Goal: Task Accomplishment & Management: Use online tool/utility

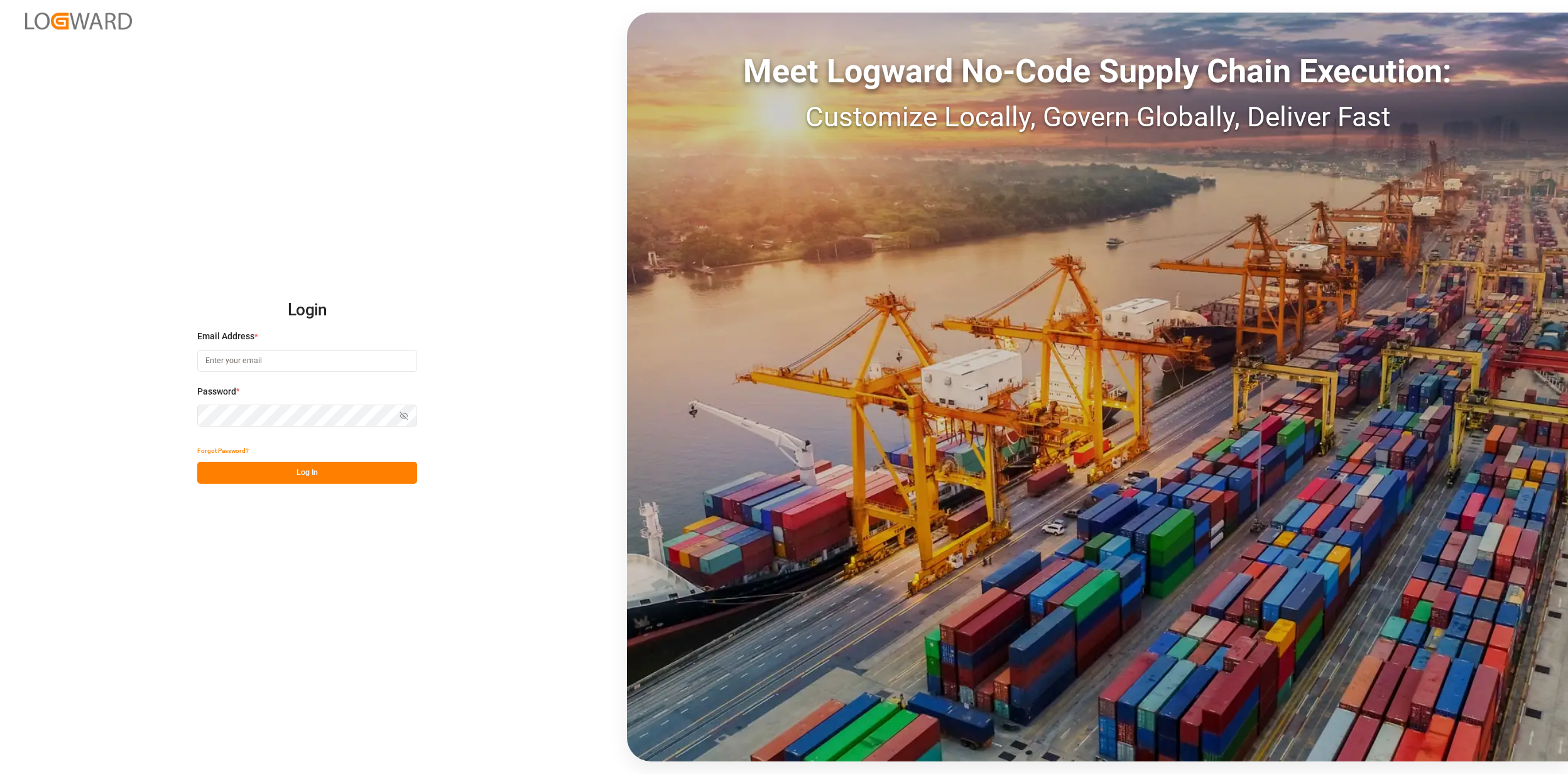
type input "[EMAIL_ADDRESS][PERSON_NAME][DOMAIN_NAME]"
click at [280, 484] on div "Login Email Address * [EMAIL_ADDRESS][PERSON_NAME][DOMAIN_NAME] Password * Show…" at bounding box center [784, 387] width 1568 height 774
click at [285, 470] on button "Log In" at bounding box center [307, 472] width 220 height 22
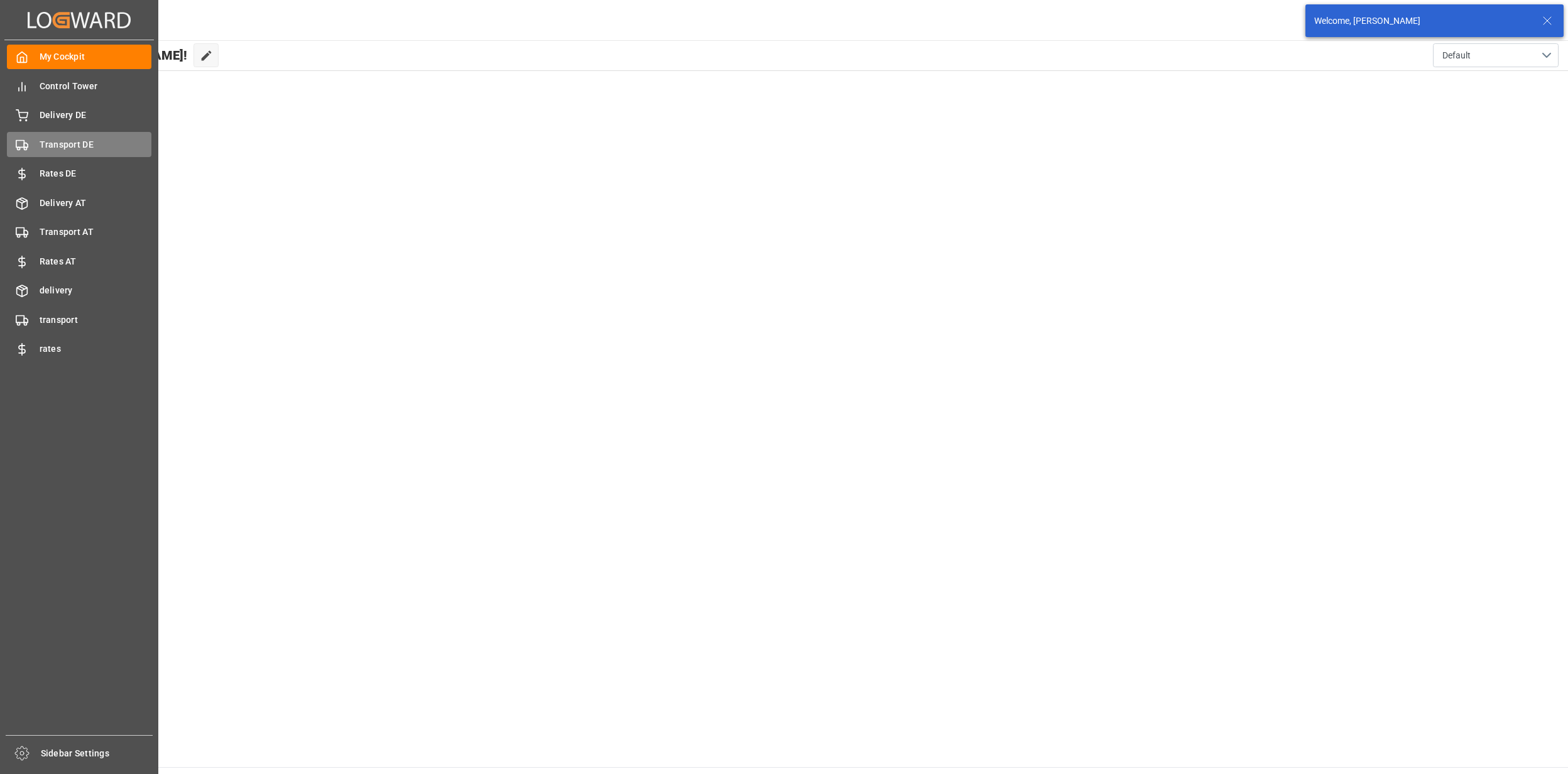
click at [77, 141] on span "Transport DE" at bounding box center [96, 145] width 113 height 13
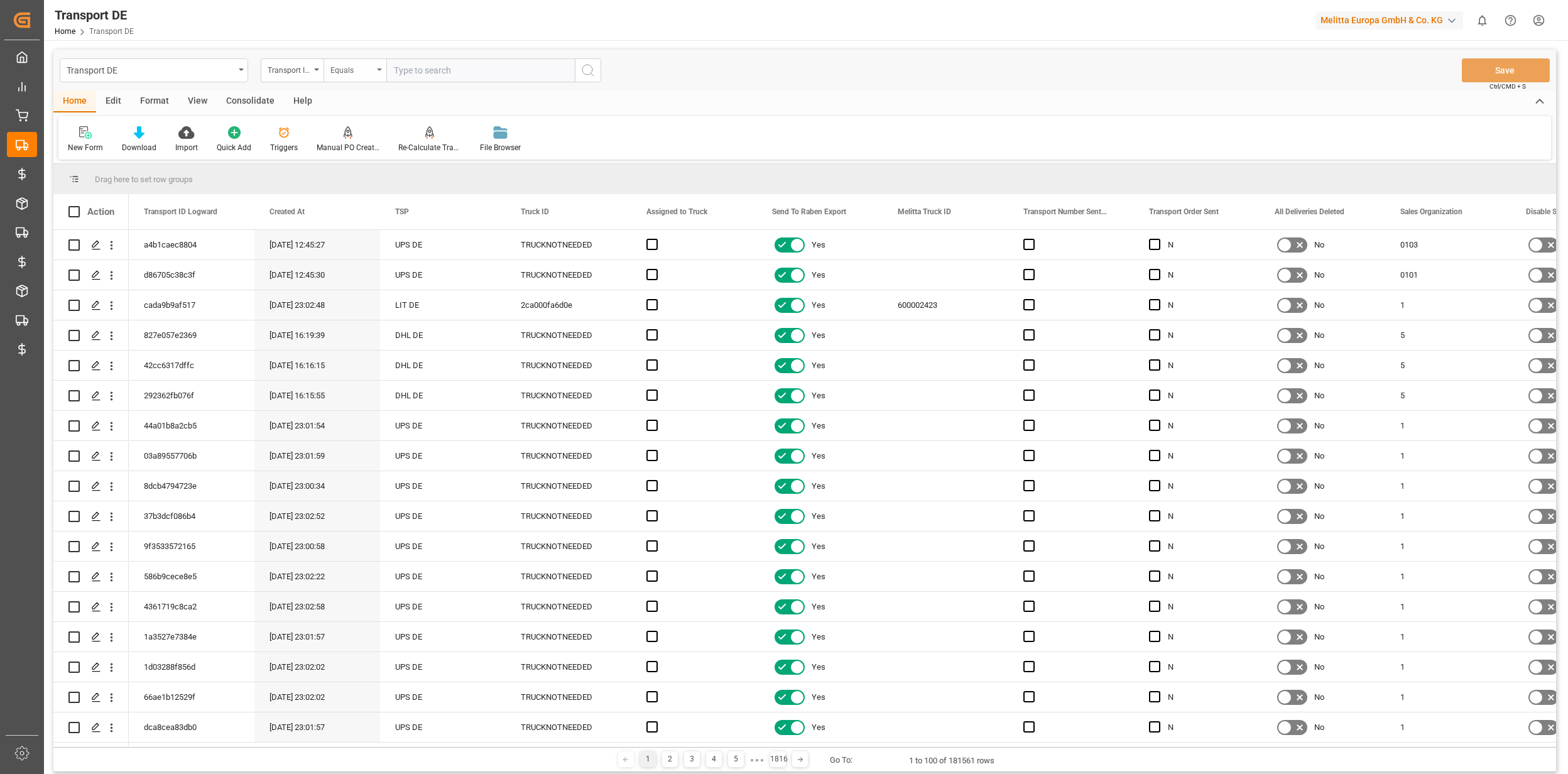
click at [346, 70] on div "Equals" at bounding box center [352, 69] width 43 height 14
click at [288, 63] on div "Transport ID Logward" at bounding box center [289, 69] width 43 height 14
click at [282, 179] on div "TSP" at bounding box center [355, 181] width 187 height 26
click at [417, 69] on input "text" at bounding box center [480, 70] width 189 height 24
type input "Hölkemeier"
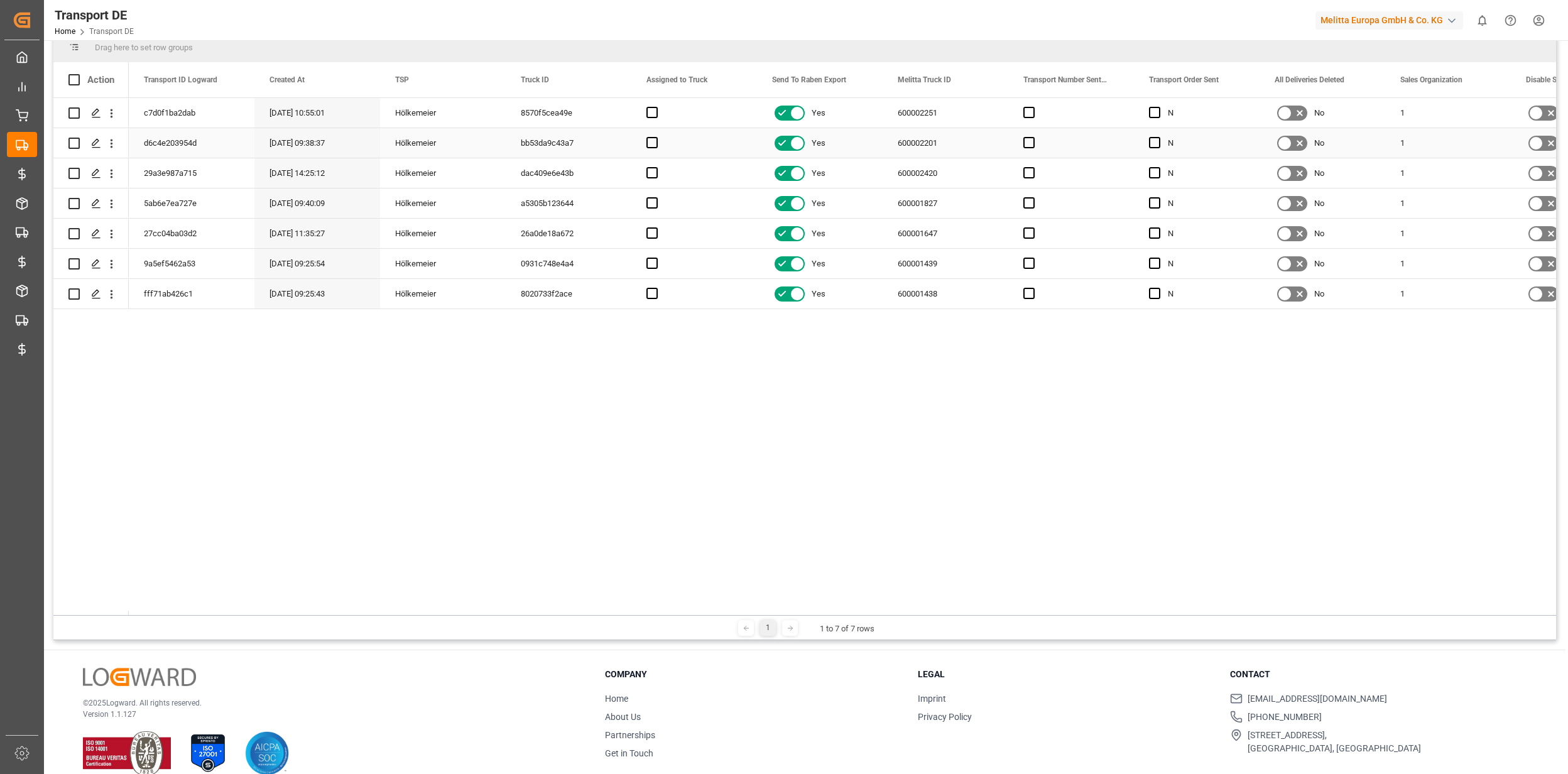
scroll to position [84, 0]
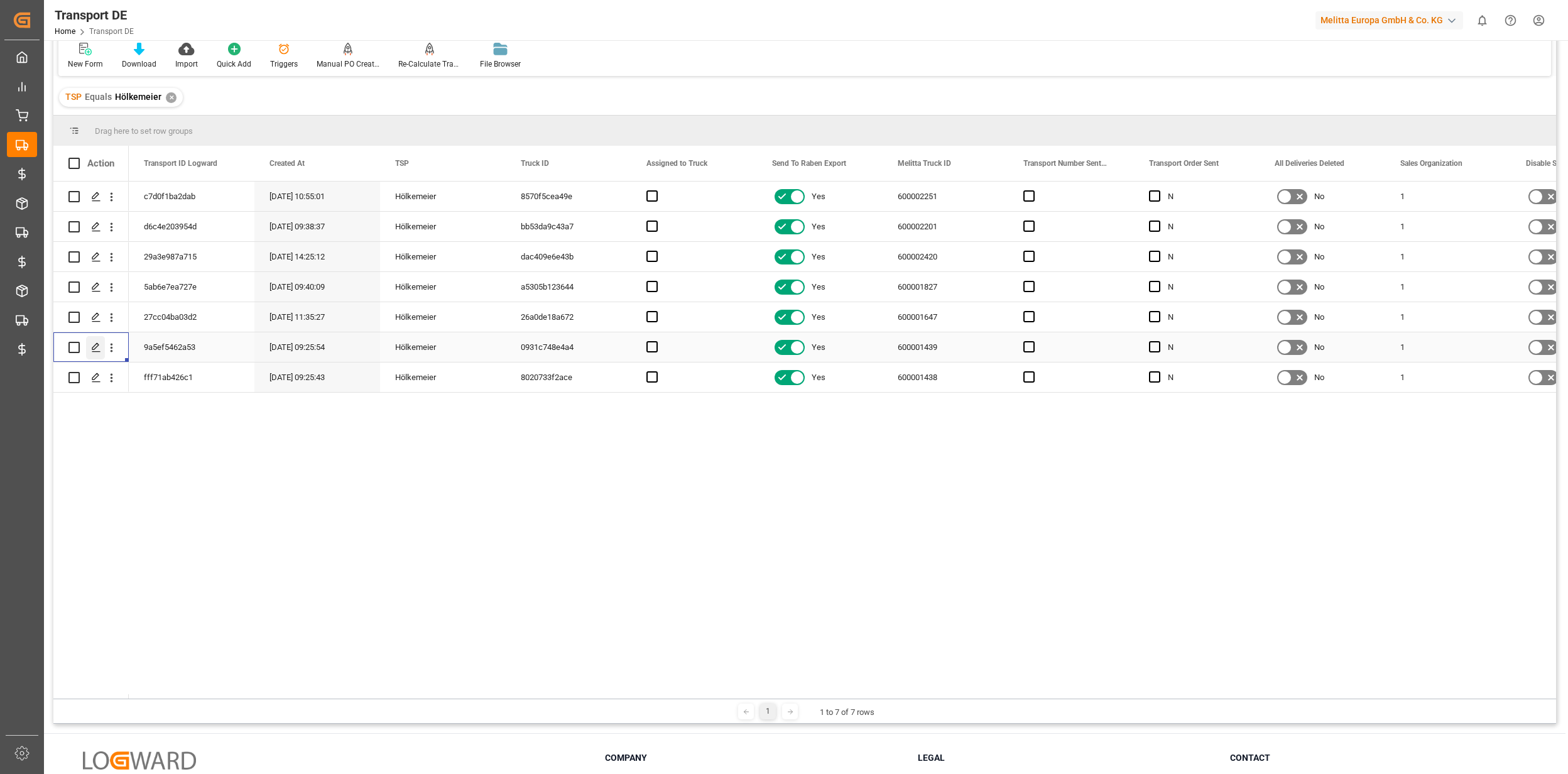
click at [91, 350] on div "Press SPACE to select this row." at bounding box center [96, 348] width 19 height 23
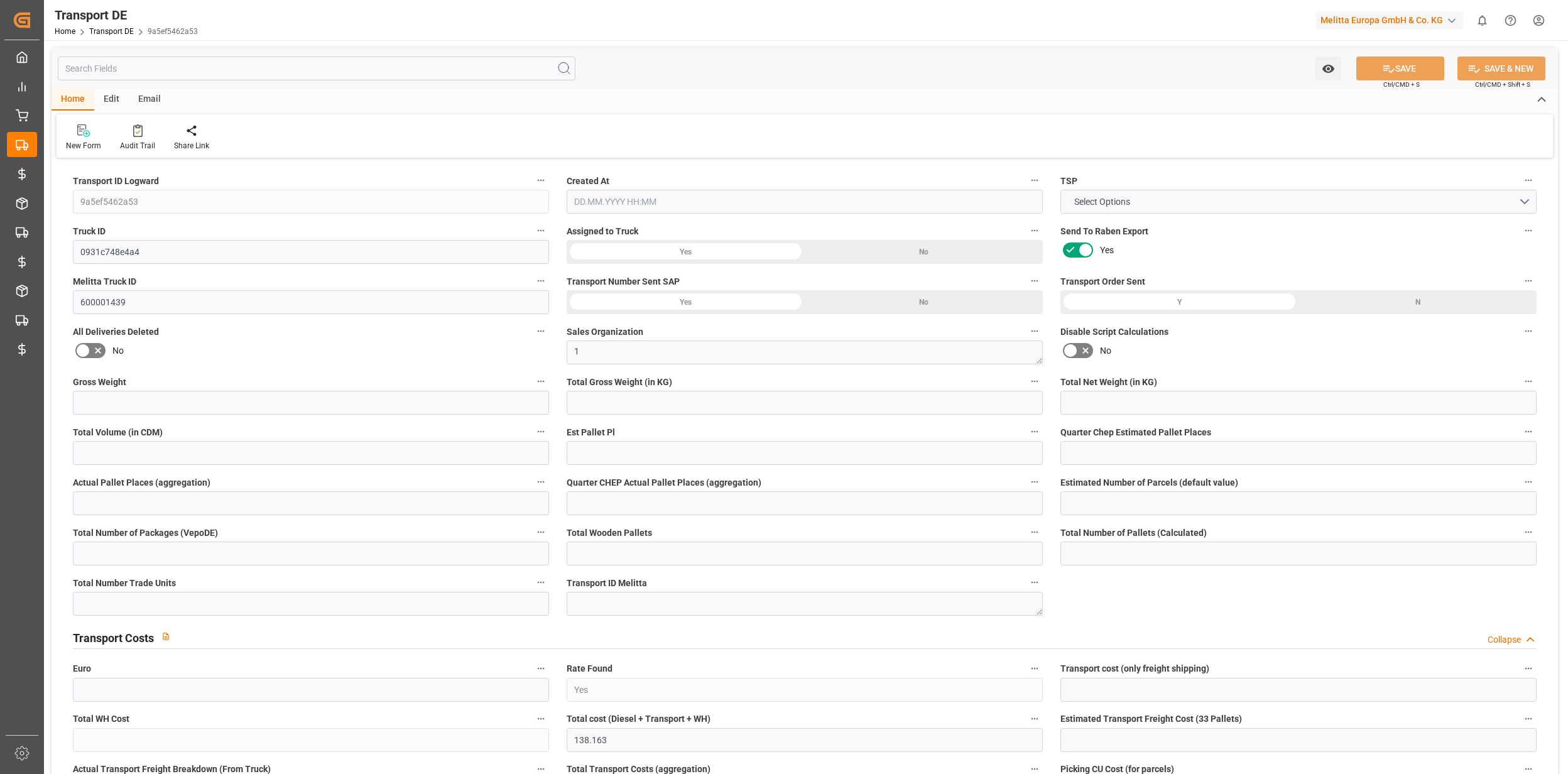
type input "2269"
type input "1836.045"
type input "1281.042"
type input "25610.88"
type input "17"
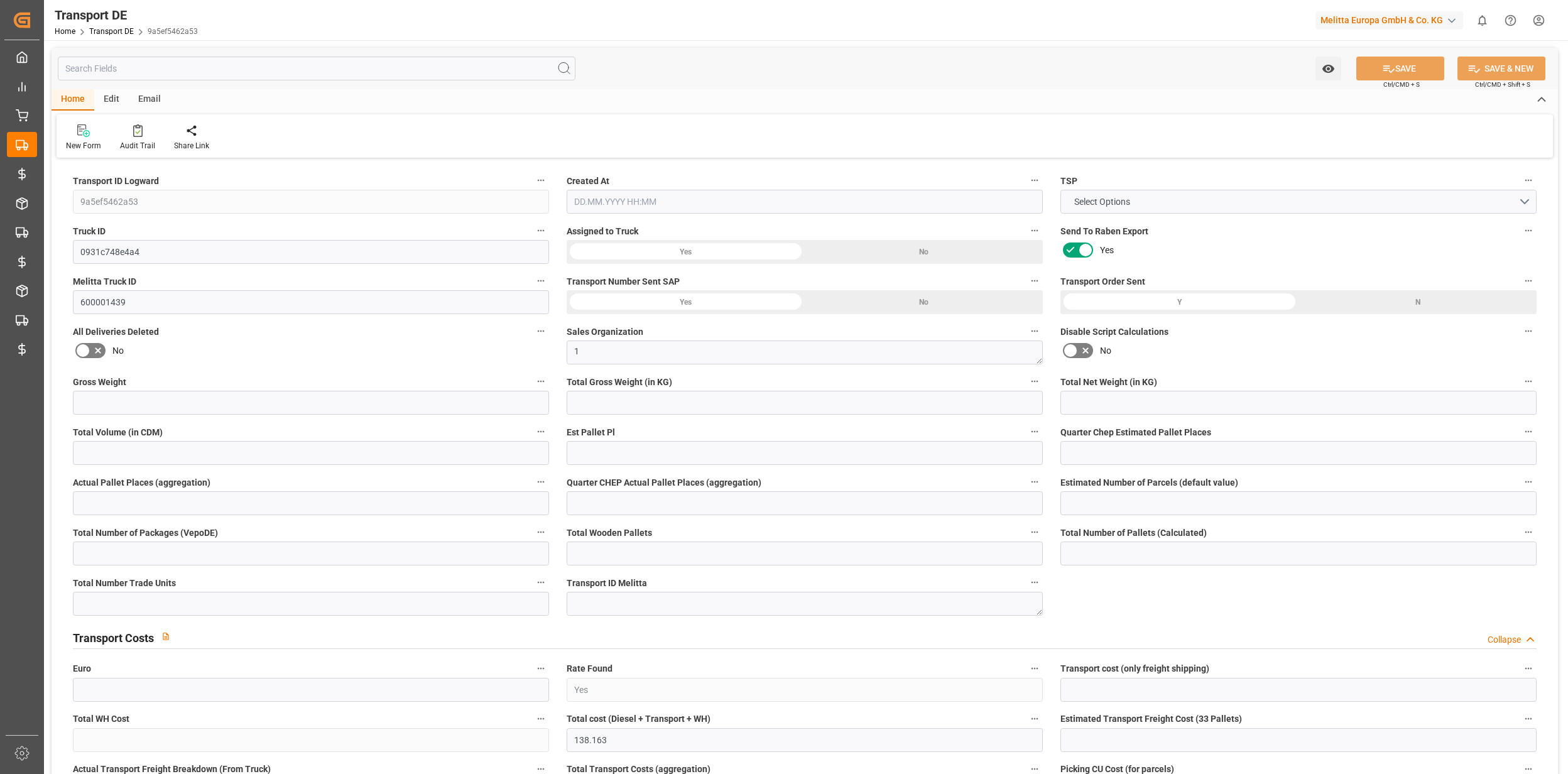
type input "0"
type input "17"
type input "0"
type input "1"
type input "17"
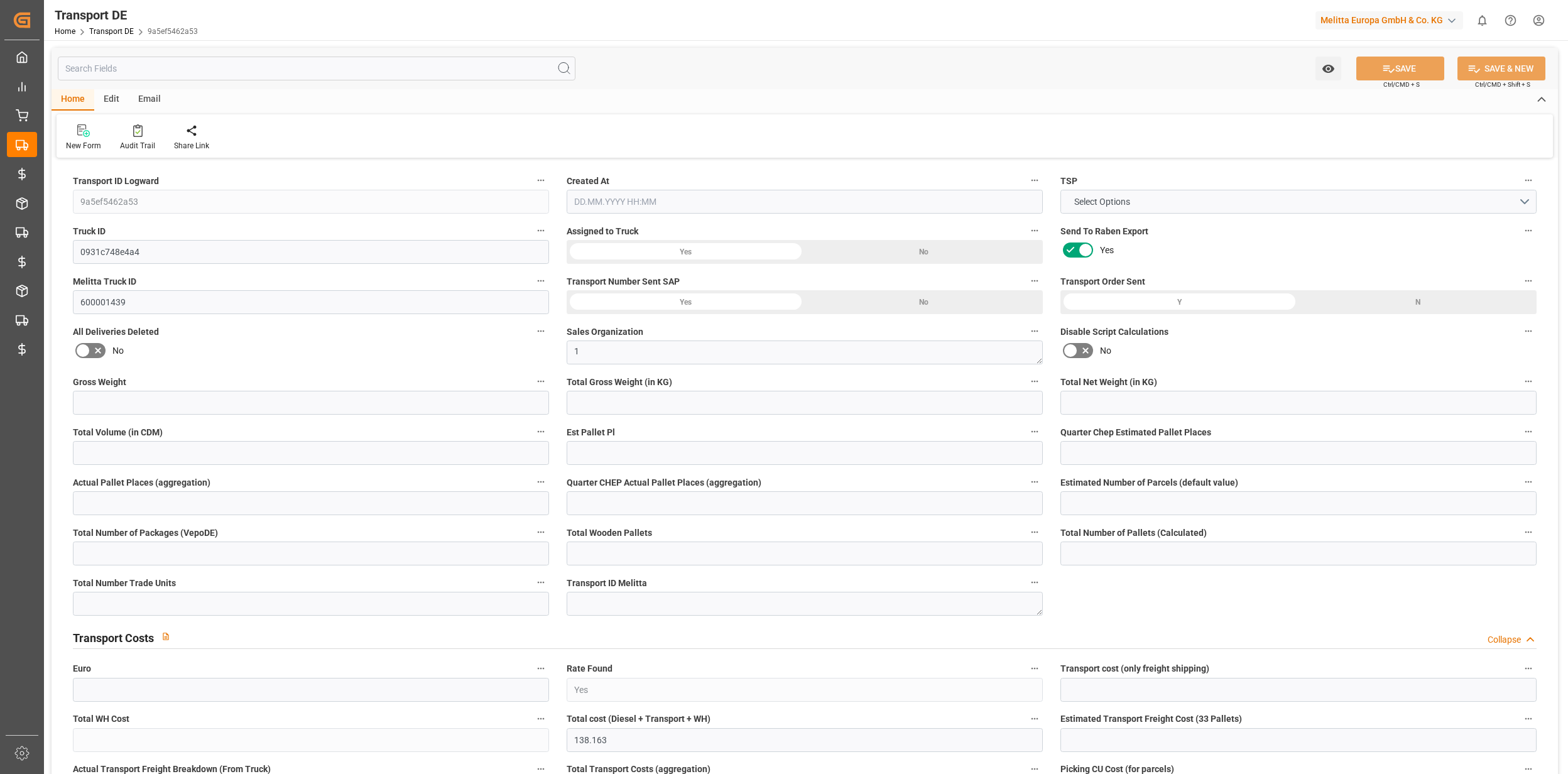
type input "17"
type input "1"
type input "2640"
type input "0"
type input "130"
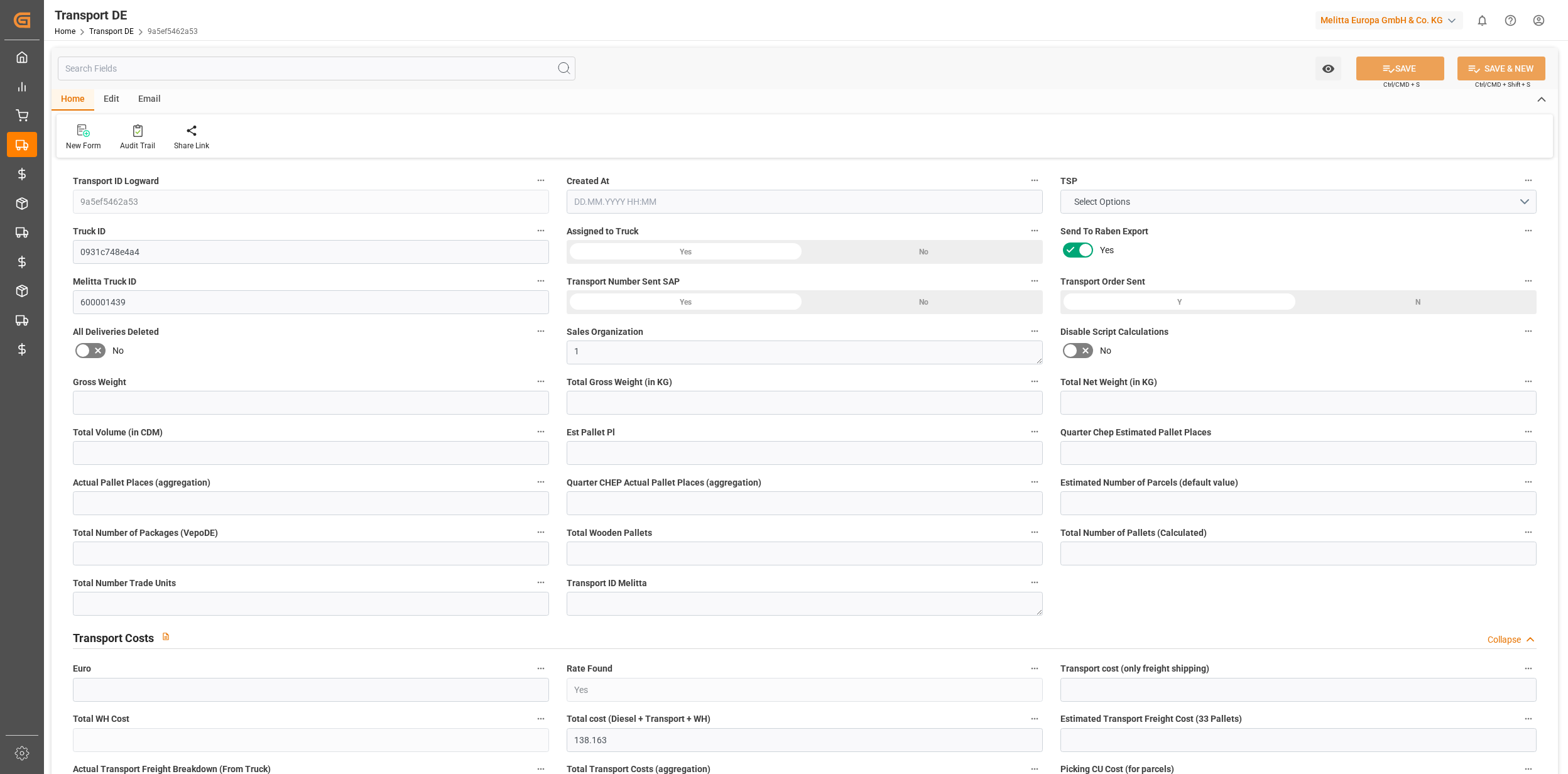
type input "8.163"
type input "130"
type input "32"
type input "17"
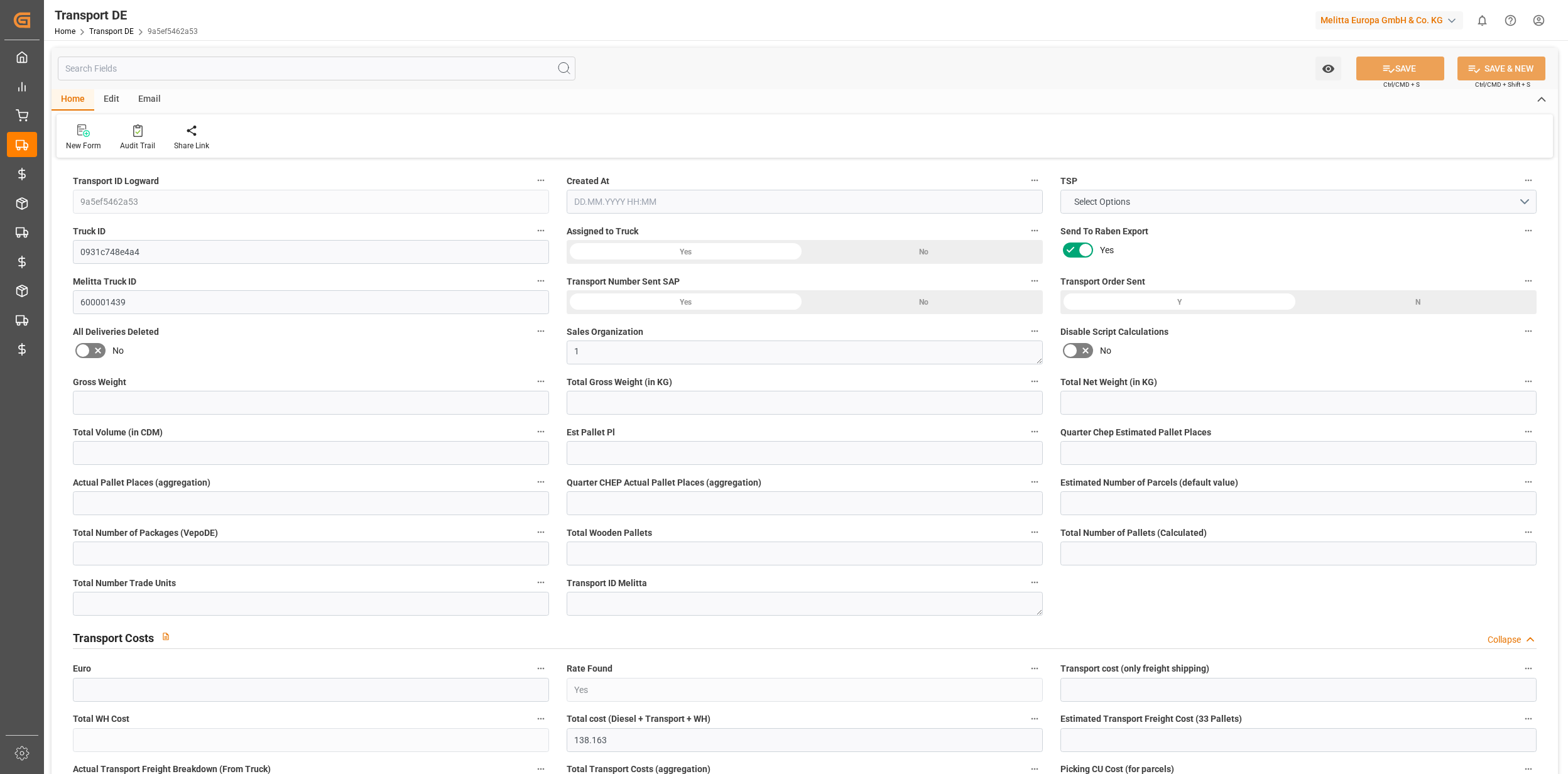
type input "0"
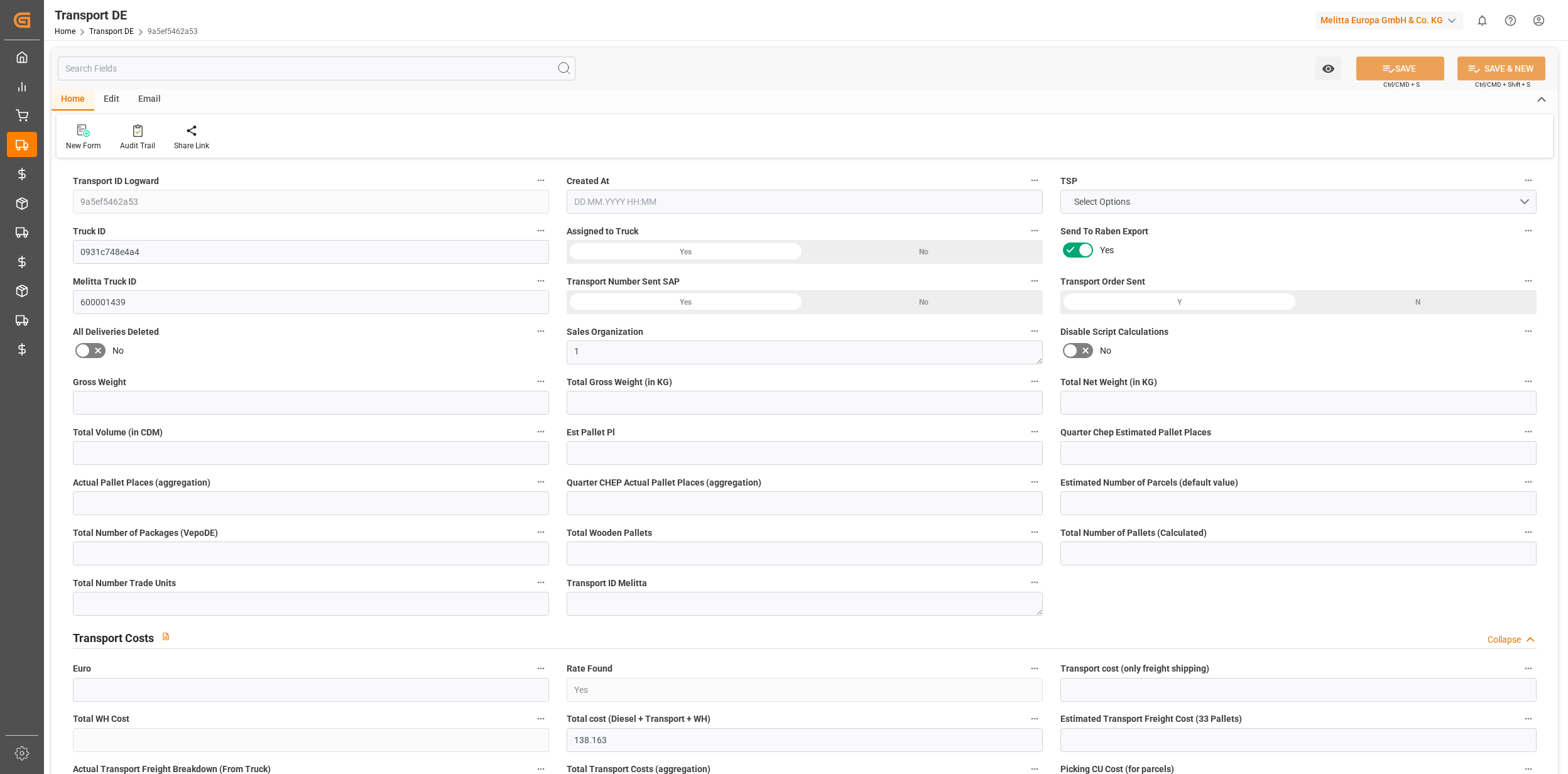
type input "0"
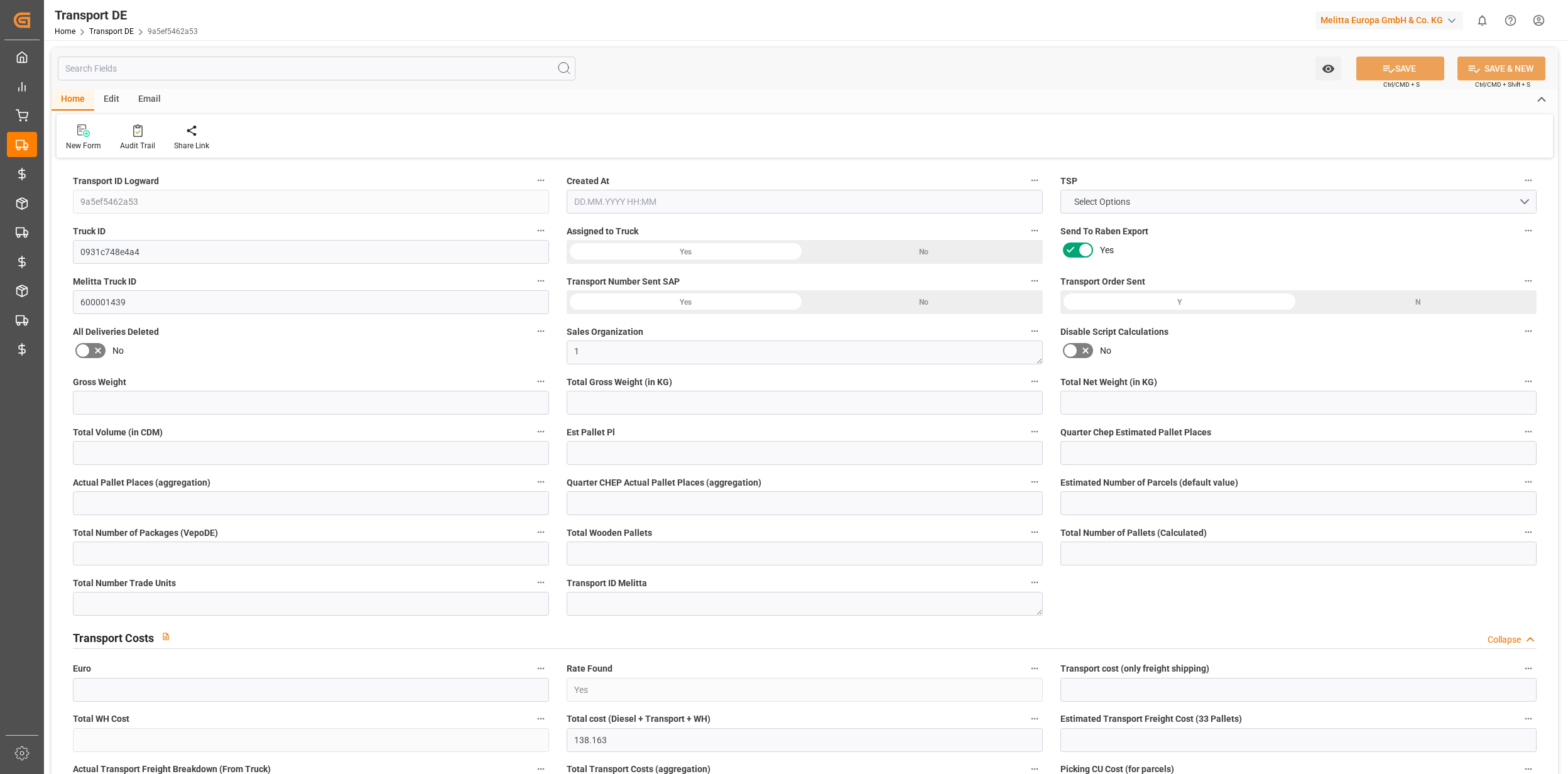
type input "0"
type input "1836.045"
type input "10767.6795"
type input "21"
type input "80"
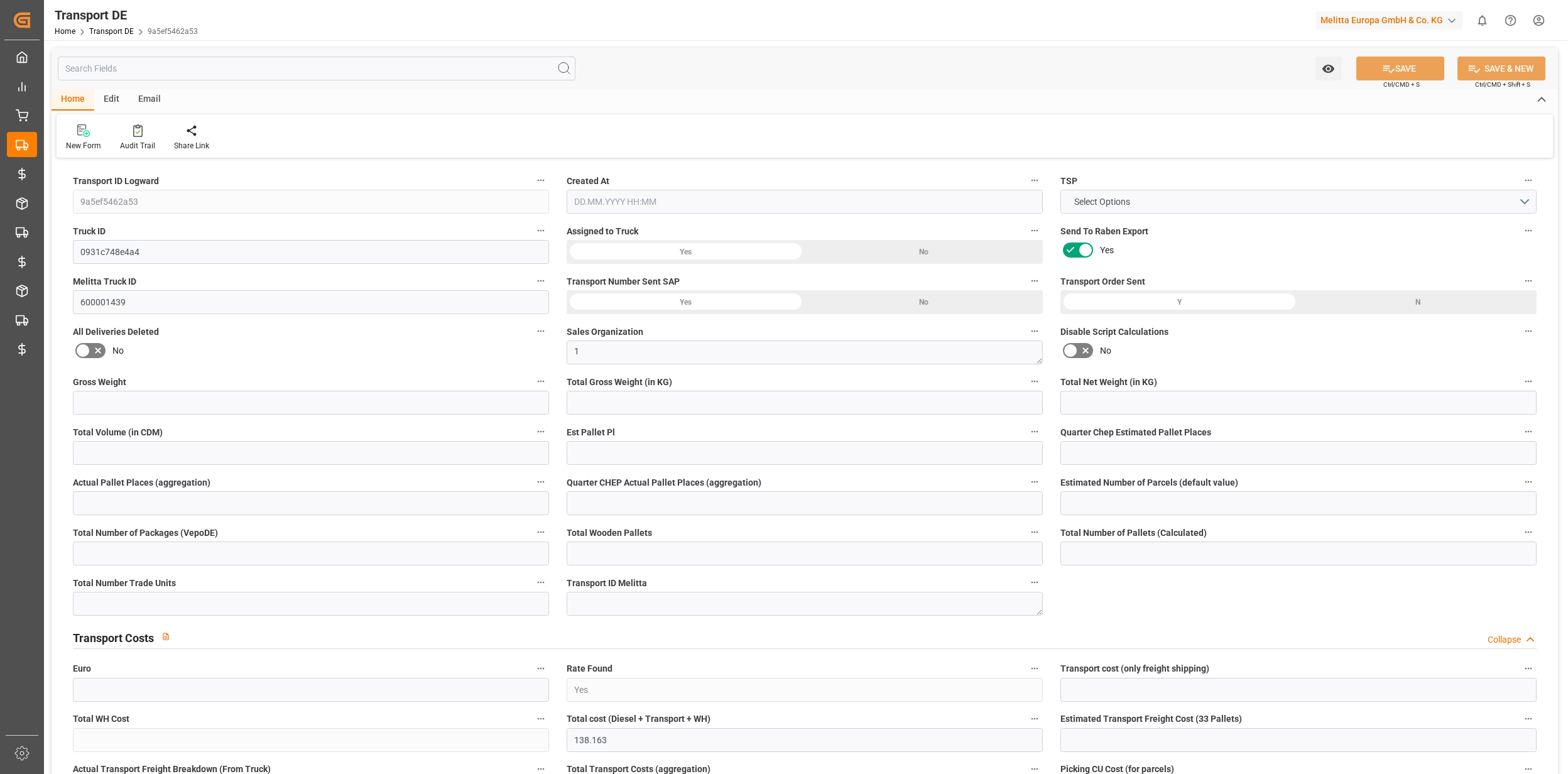
type input "16"
type input "0"
type input "1"
type input "0"
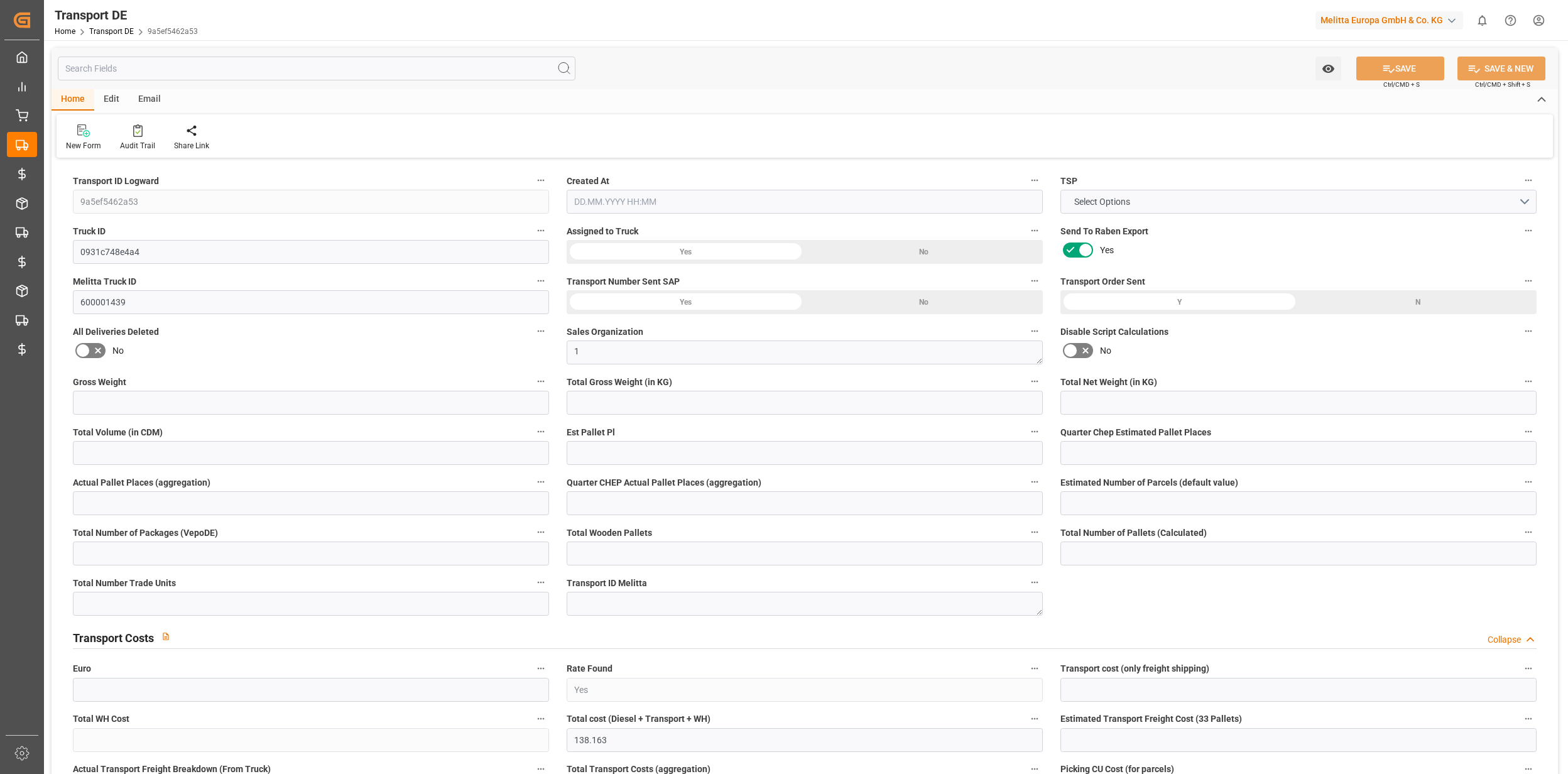
type input "0"
type input "1"
type input "0"
type input "2784"
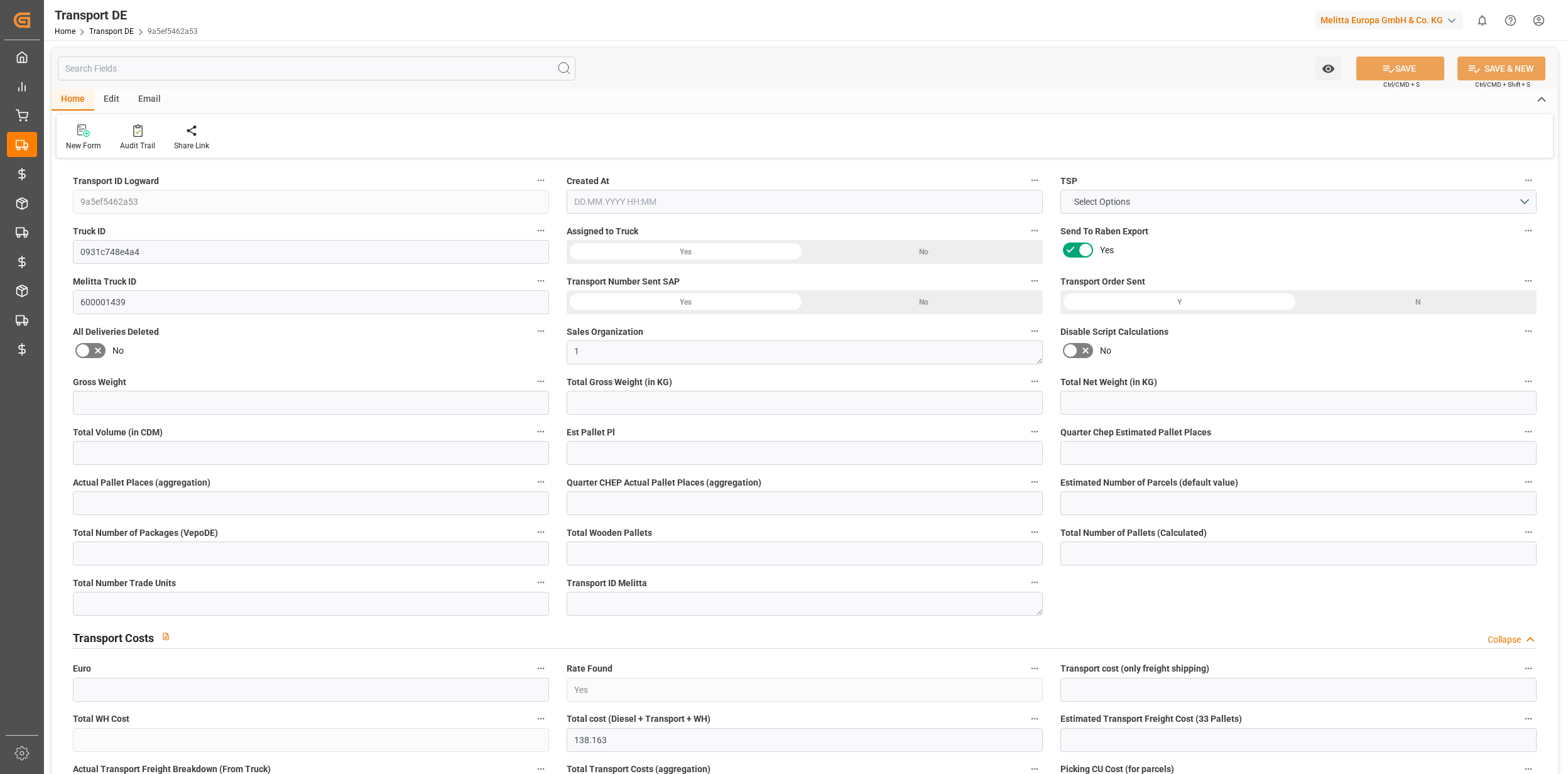
type input "138.163"
type input "130"
type input "[DATE] 07:25"
type input "[DATE]"
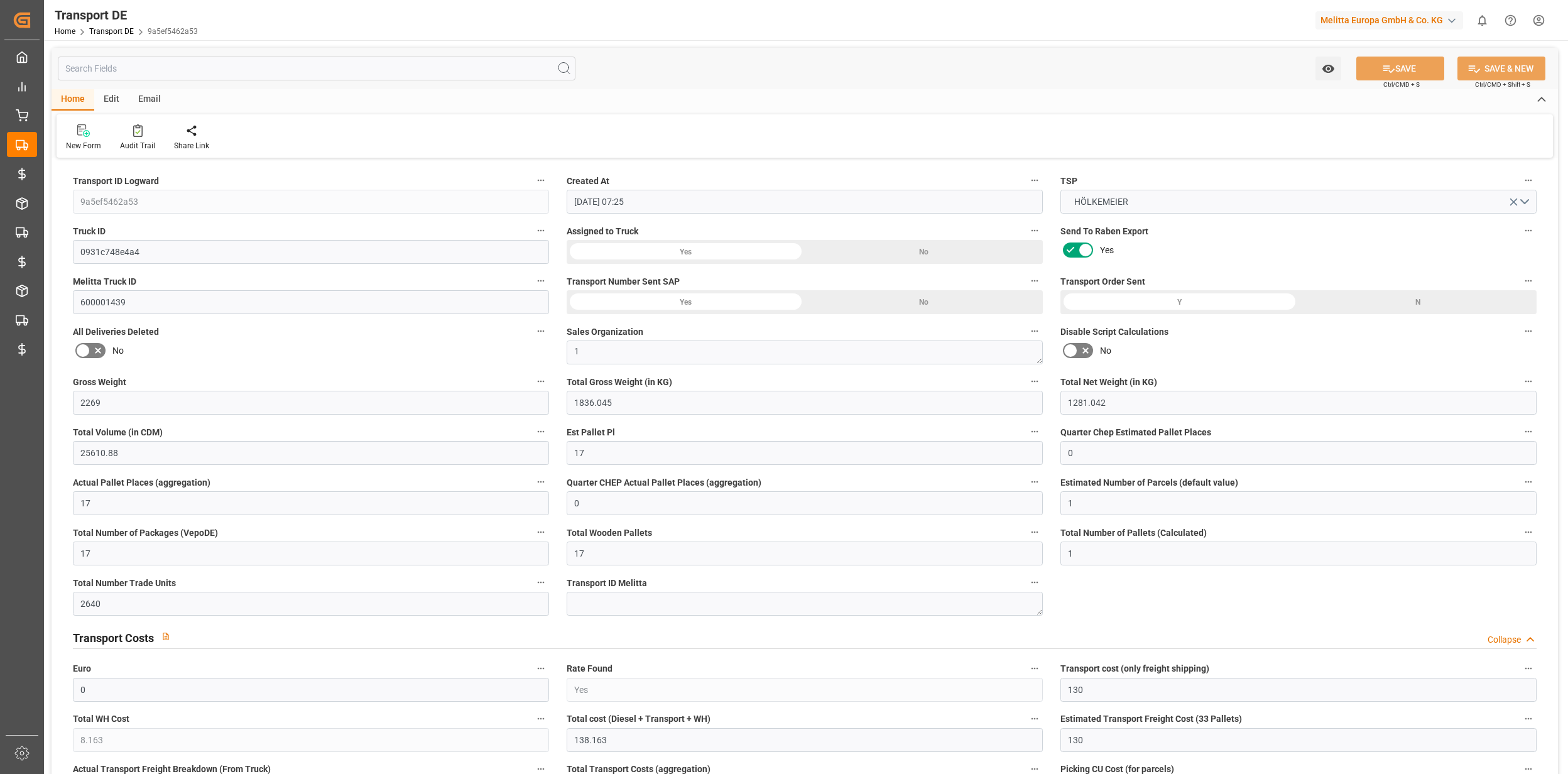
type input "[DATE]"
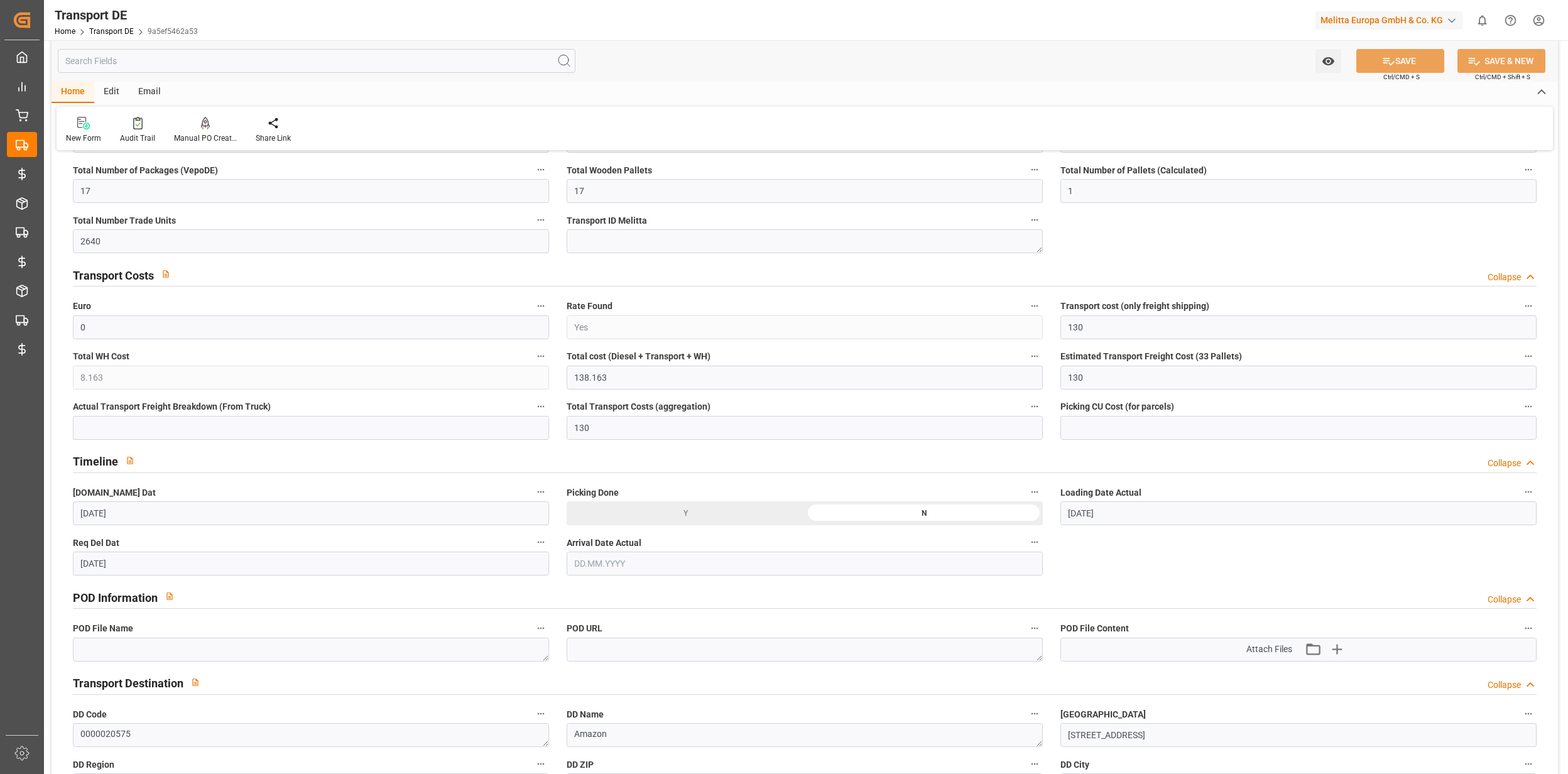
scroll to position [502, 0]
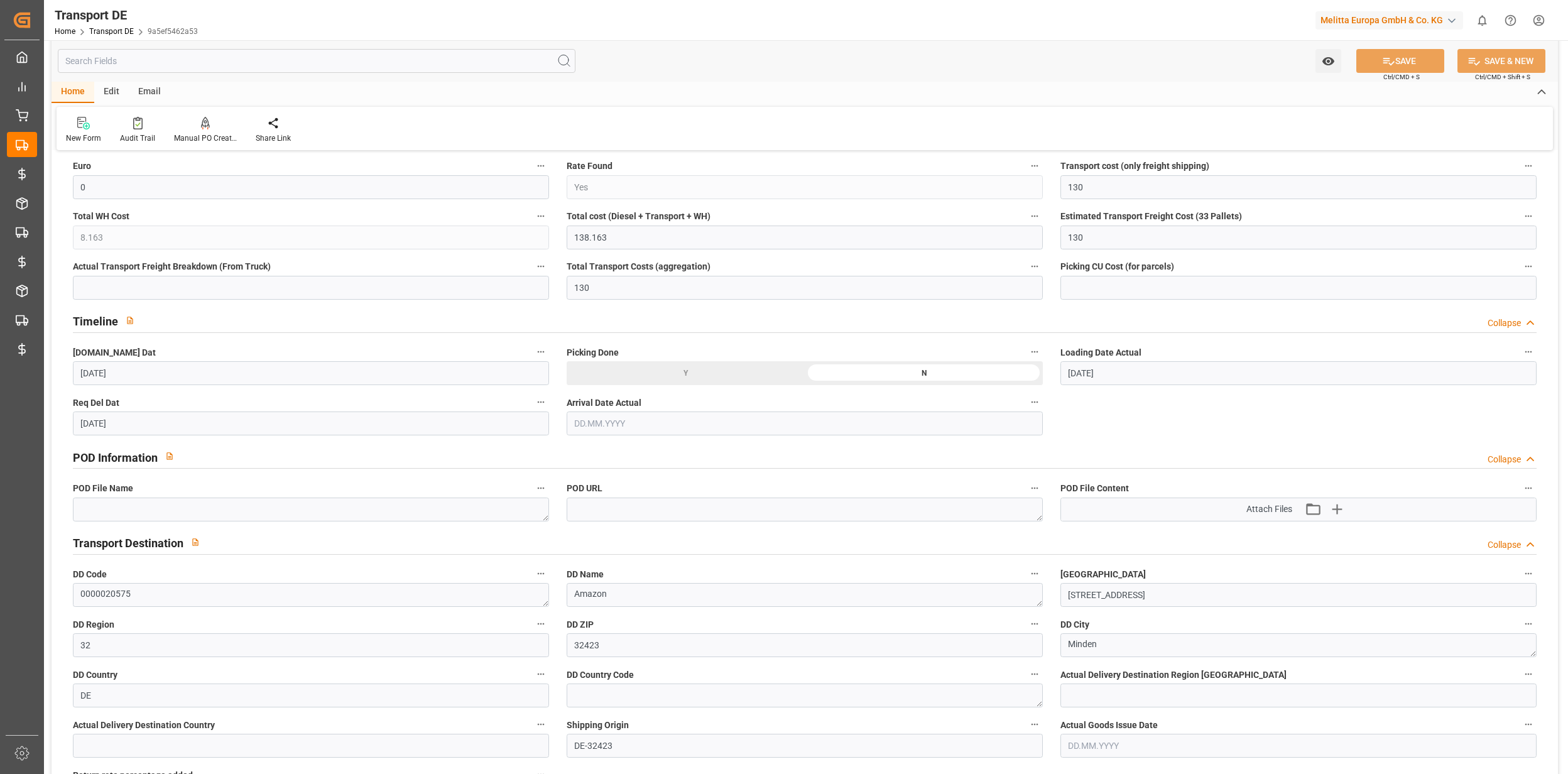
click at [1217, 510] on div "Attach Files Attach existing file Upload new file" at bounding box center [1298, 509] width 475 height 23
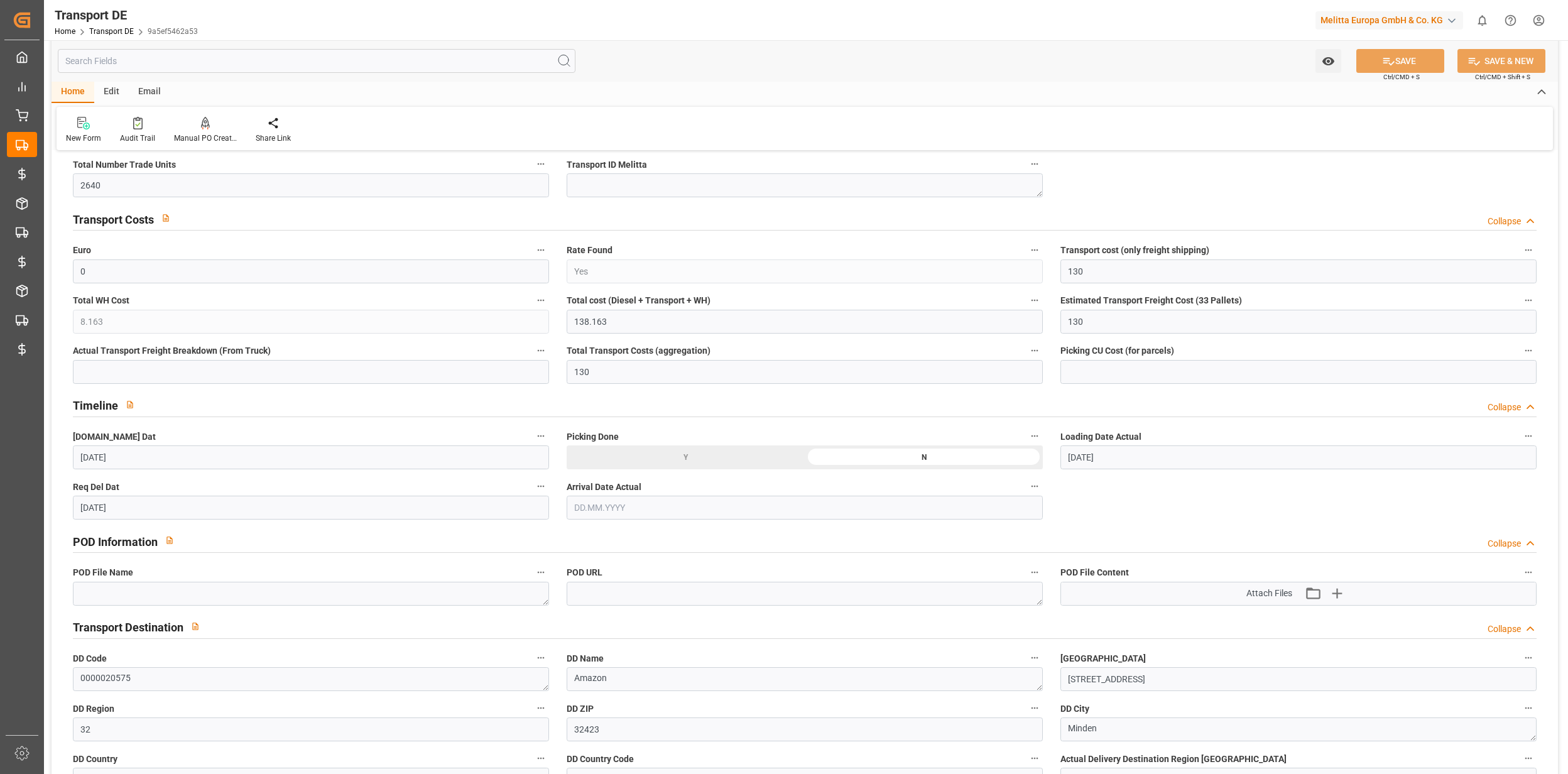
scroll to position [0, 0]
